Goal: Task Accomplishment & Management: Manage account settings

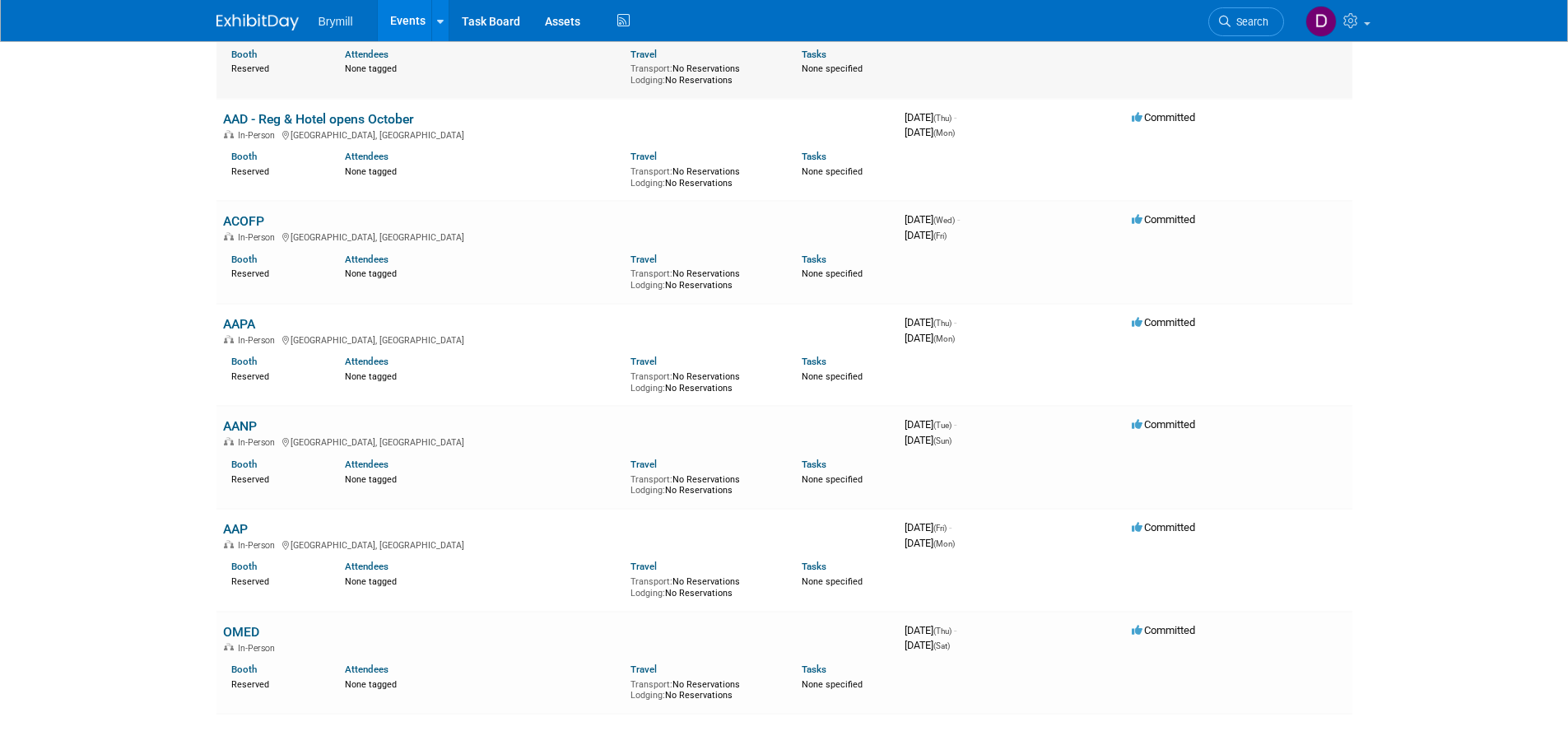
scroll to position [1317, 0]
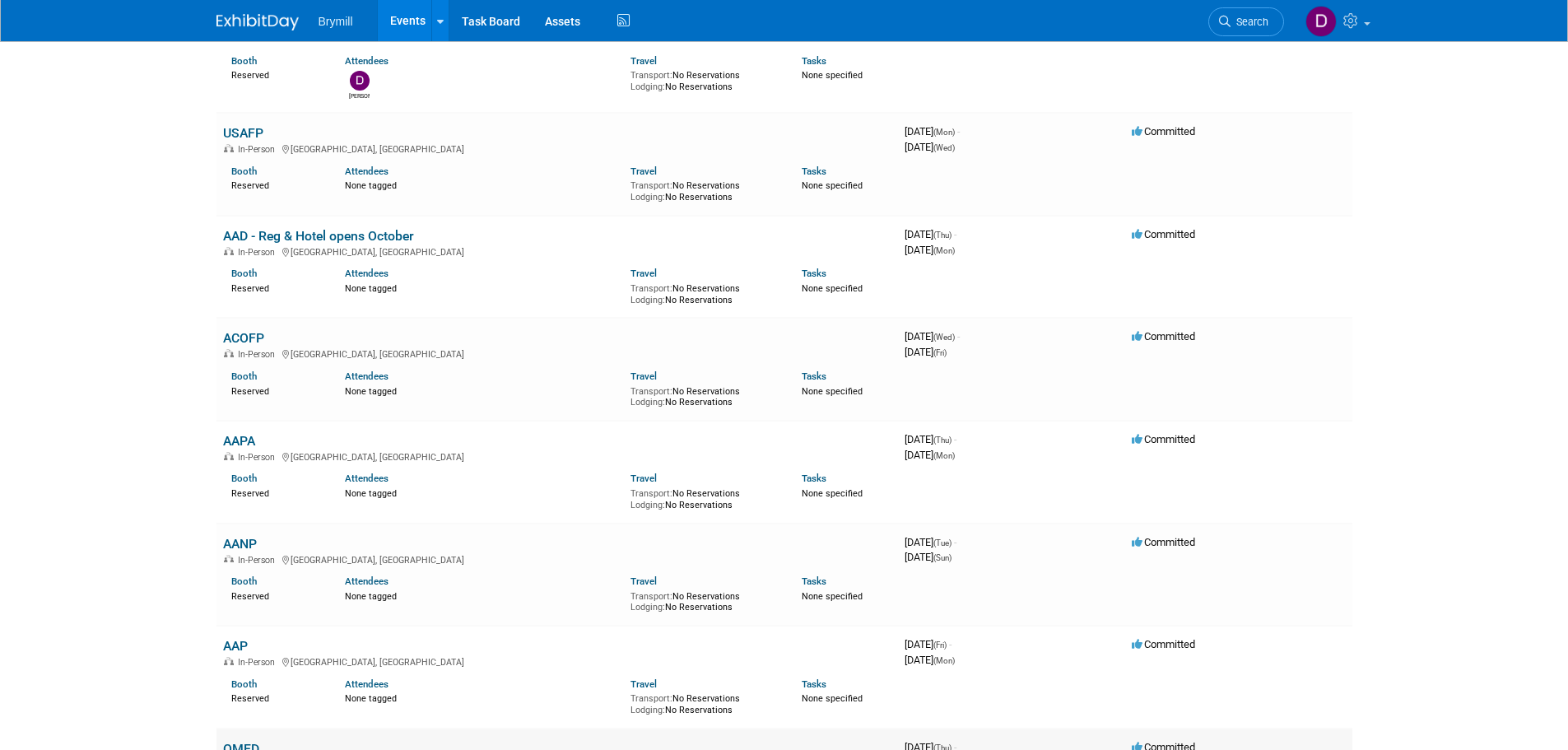
click at [234, 741] on link "OMED" at bounding box center [240, 748] width 36 height 16
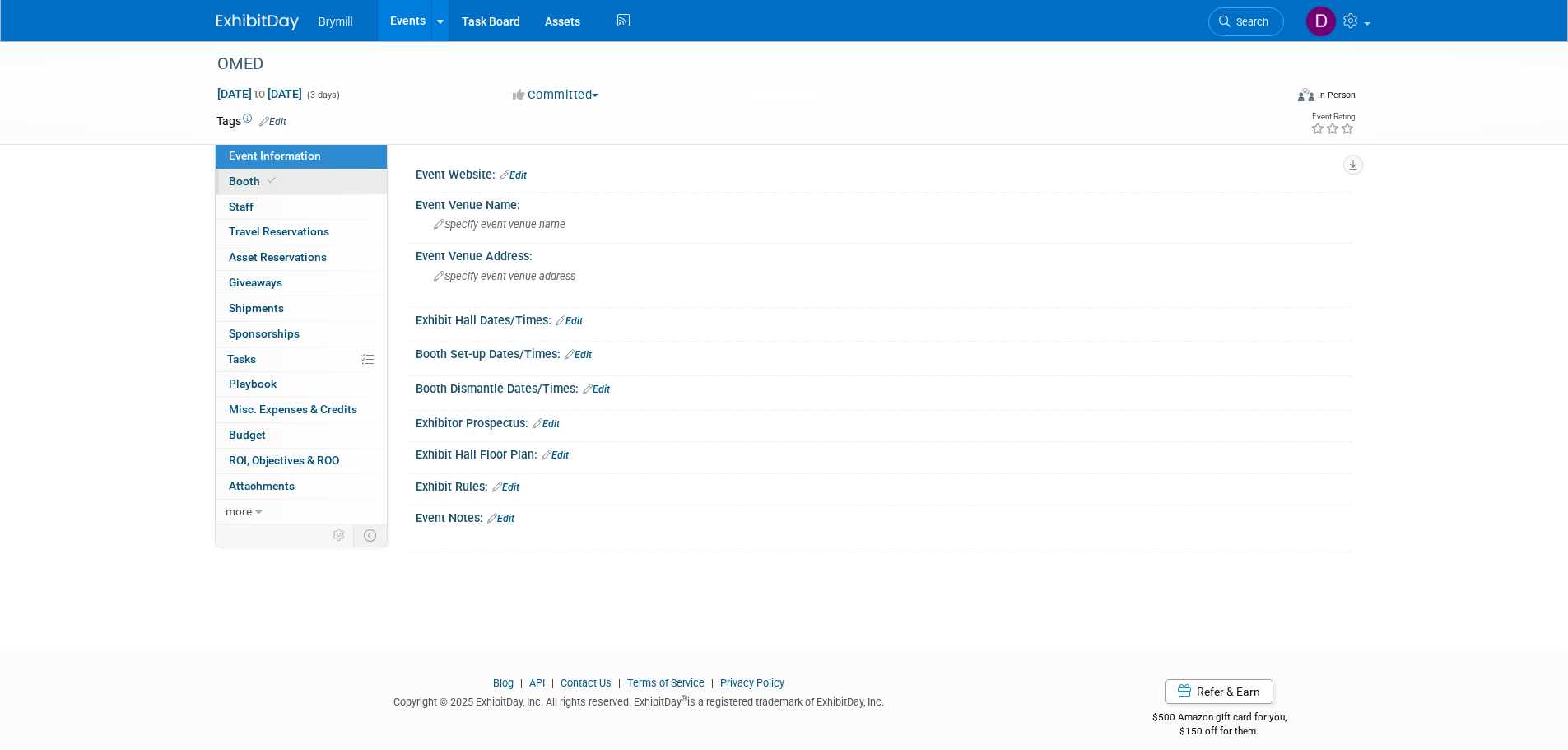
click at [278, 188] on link "Booth" at bounding box center [301, 182] width 171 height 25
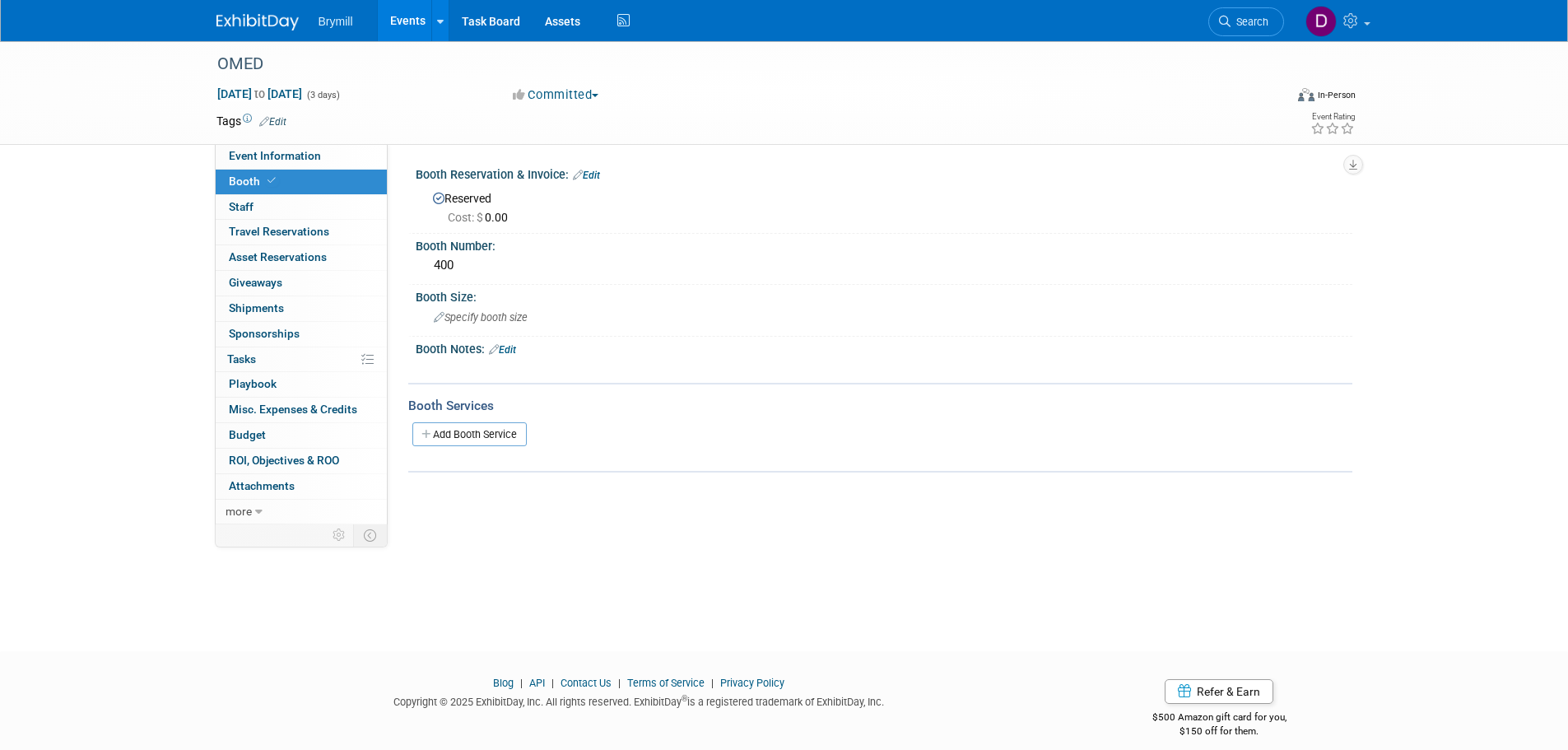
click at [261, 4] on div at bounding box center [267, 15] width 102 height 31
click at [287, 162] on span "Event Information" at bounding box center [274, 155] width 92 height 13
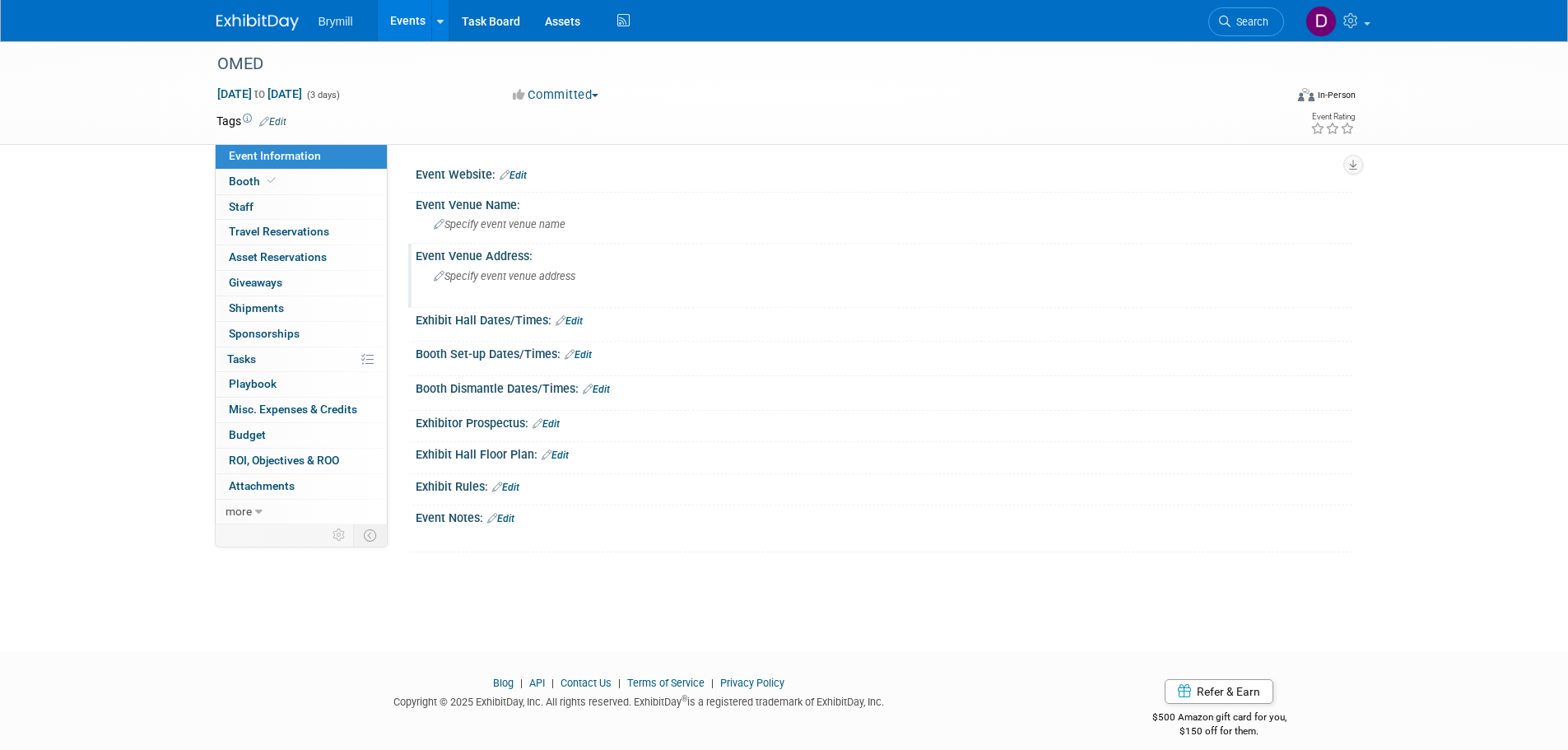
click at [513, 284] on div "Specify event venue address" at bounding box center [611, 282] width 366 height 38
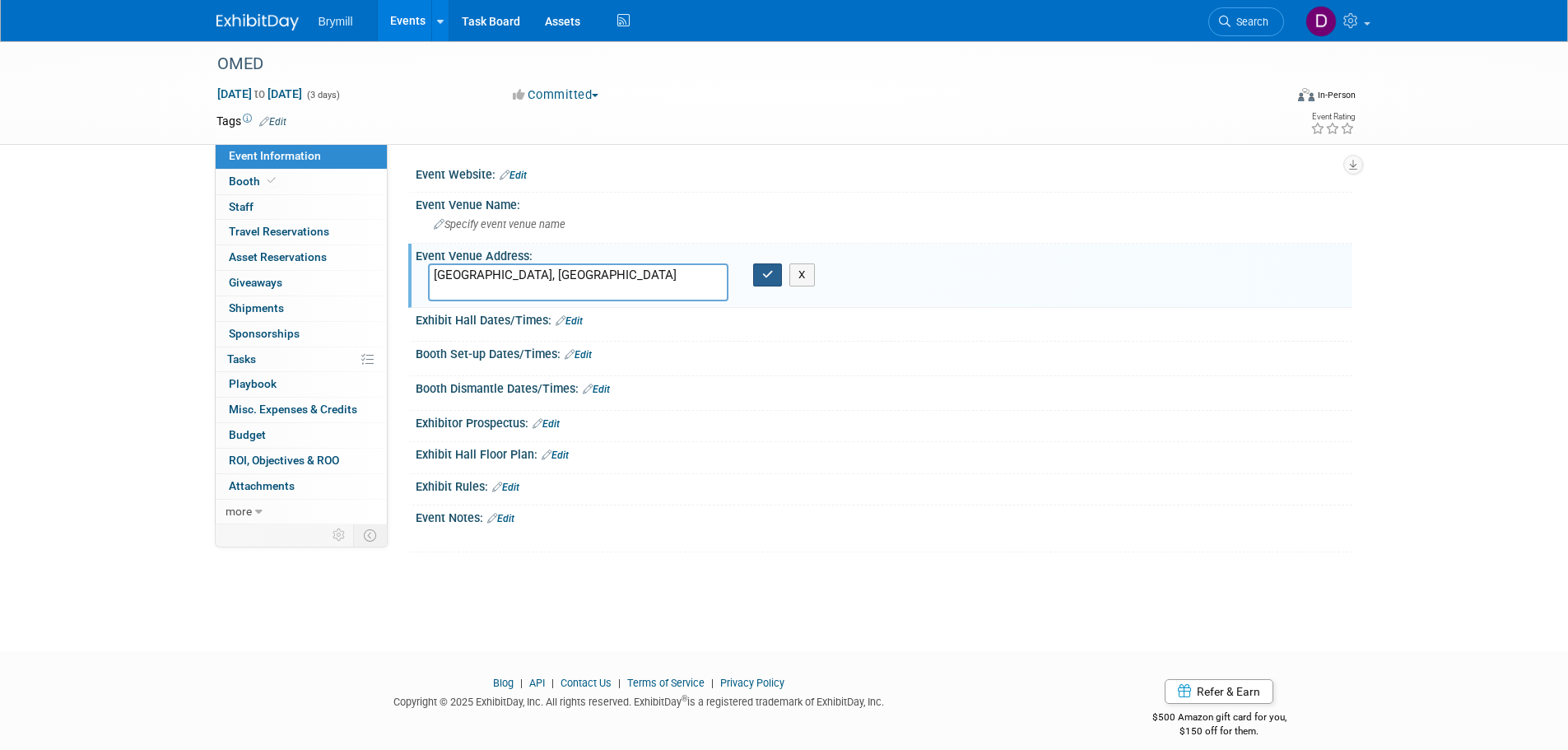
type textarea "[GEOGRAPHIC_DATA], [GEOGRAPHIC_DATA]"
click at [754, 277] on button "button" at bounding box center [768, 275] width 30 height 23
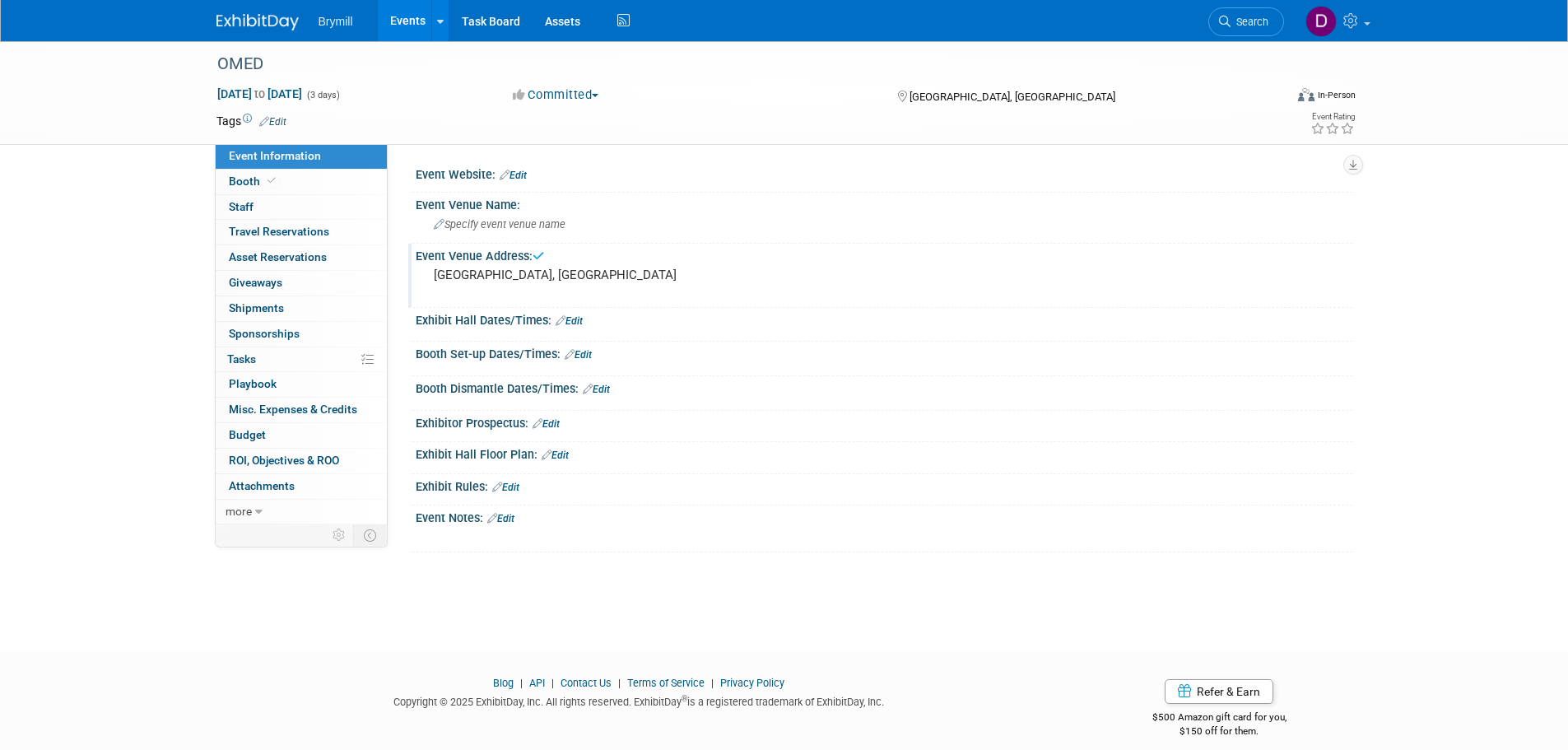
click at [254, 18] on img at bounding box center [257, 22] width 83 height 17
